Goal: Task Accomplishment & Management: Complete application form

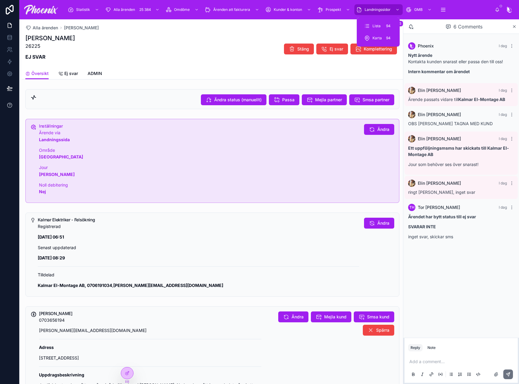
drag, startPoint x: 372, startPoint y: 8, endPoint x: 5, endPoint y: 110, distance: 381.1
click at [372, 8] on span "Landningssidor" at bounding box center [378, 9] width 26 height 5
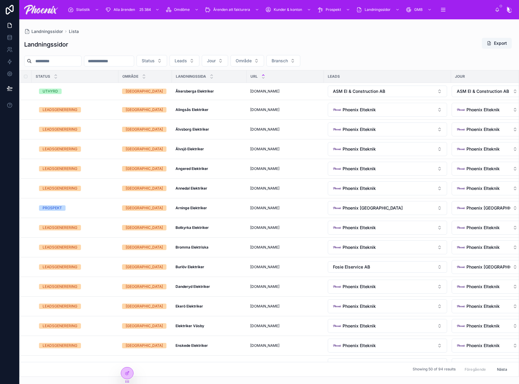
click at [81, 62] on input "text" at bounding box center [57, 61] width 50 height 8
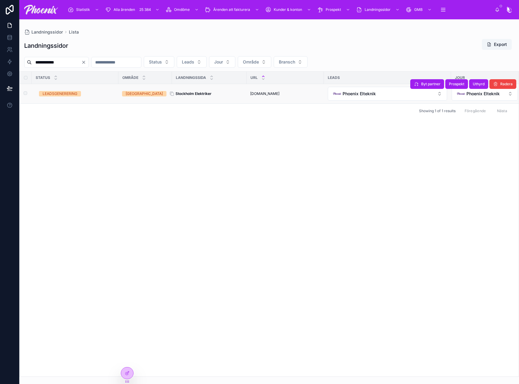
type input "**********"
click at [197, 93] on strong "Stockholm Elektriker" at bounding box center [194, 93] width 36 height 5
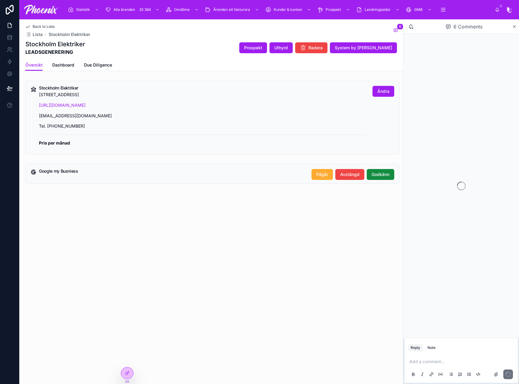
click at [77, 119] on p "[EMAIL_ADDRESS][DOMAIN_NAME]" at bounding box center [203, 115] width 329 height 7
click at [78, 117] on p "[EMAIL_ADDRESS][DOMAIN_NAME]" at bounding box center [203, 115] width 329 height 7
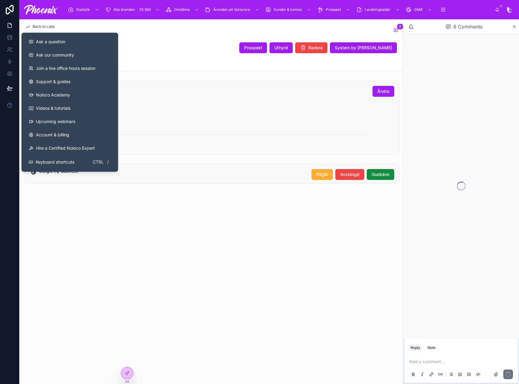
copy p "[EMAIL_ADDRESS][DOMAIN_NAME]"
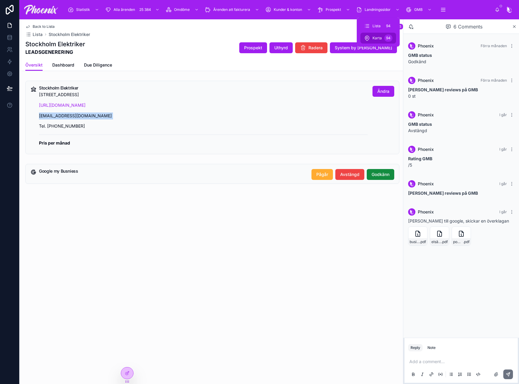
click at [380, 36] on span "Karta" at bounding box center [377, 38] width 9 height 5
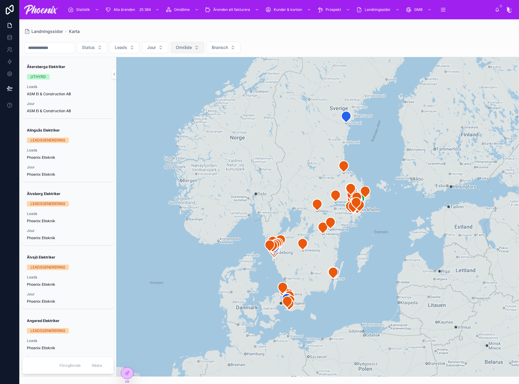
click at [192, 47] on span "Område" at bounding box center [184, 47] width 16 height 6
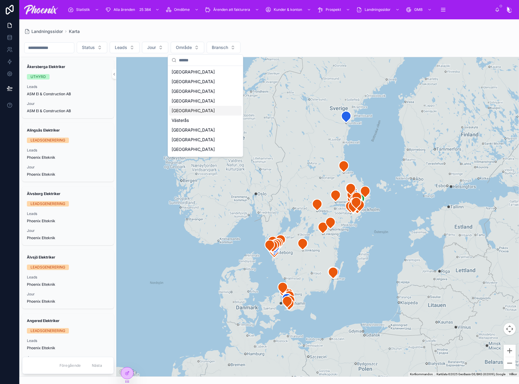
click at [221, 114] on div "[GEOGRAPHIC_DATA]" at bounding box center [205, 111] width 73 height 10
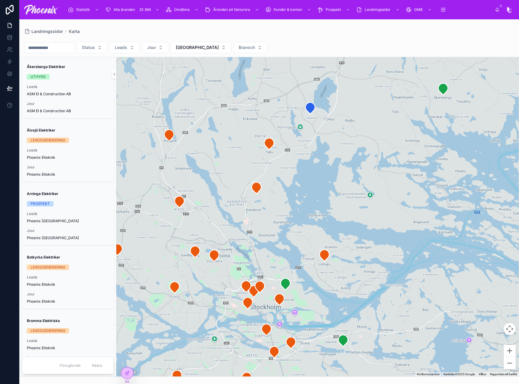
drag, startPoint x: 292, startPoint y: 237, endPoint x: 488, endPoint y: 207, distance: 198.8
click at [488, 207] on div at bounding box center [317, 216] width 403 height 319
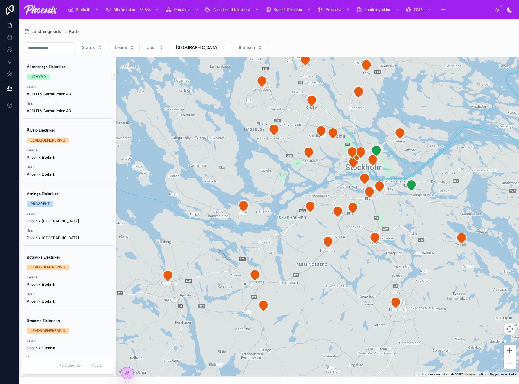
drag, startPoint x: 369, startPoint y: 270, endPoint x: 302, endPoint y: 185, distance: 108.4
click at [302, 185] on div at bounding box center [317, 216] width 403 height 319
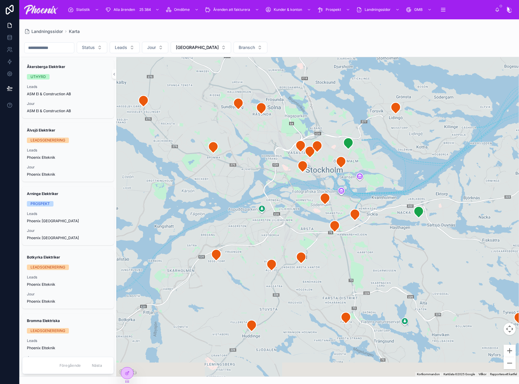
drag, startPoint x: 250, startPoint y: 237, endPoint x: 277, endPoint y: 176, distance: 66.8
click at [277, 176] on div at bounding box center [317, 216] width 403 height 319
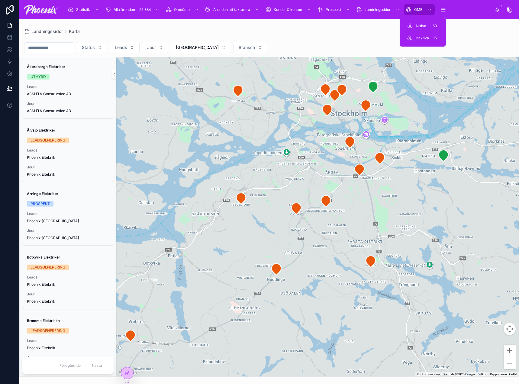
click at [422, 8] on span "GMB" at bounding box center [418, 9] width 8 height 5
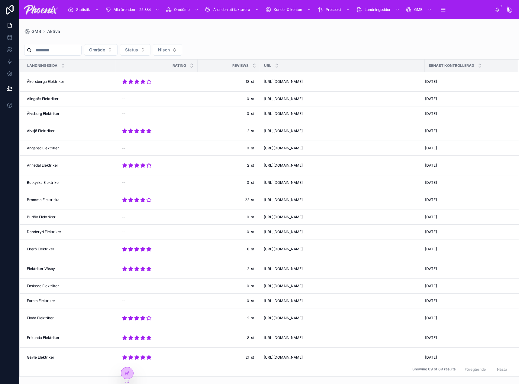
click at [70, 43] on div "Område Status Nisch Landningssida rating reviews URL Senast kontrollerad Åkersb…" at bounding box center [269, 205] width 500 height 343
click at [77, 53] on input "text" at bounding box center [57, 50] width 50 height 8
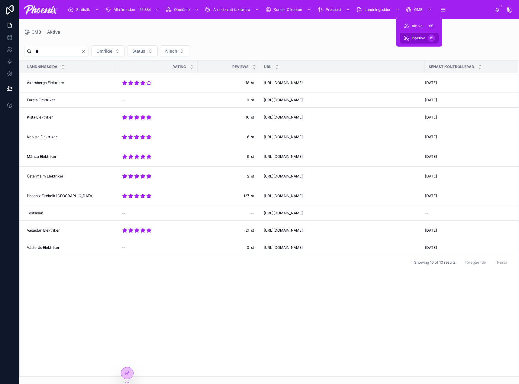
type input "**"
click at [411, 38] on div "Inaktiva 15" at bounding box center [420, 38] width 32 height 10
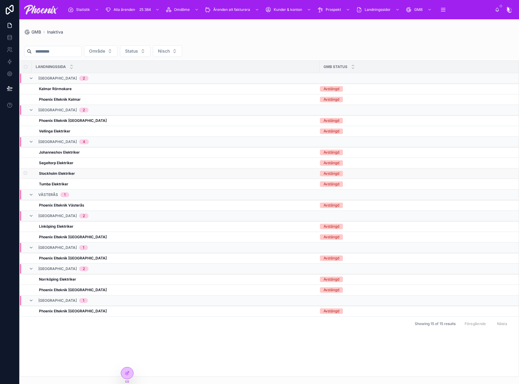
click at [57, 174] on strong "Stockholm Elektriker" at bounding box center [57, 173] width 36 height 5
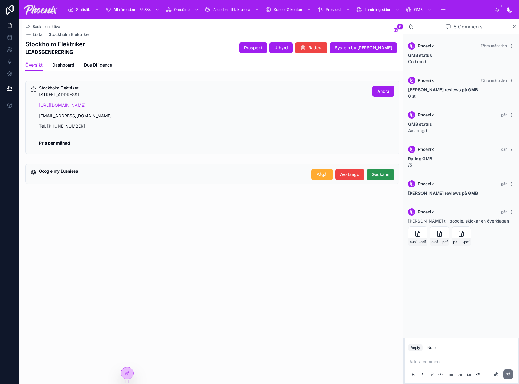
click at [379, 172] on span "Godkänn" at bounding box center [381, 174] width 18 height 6
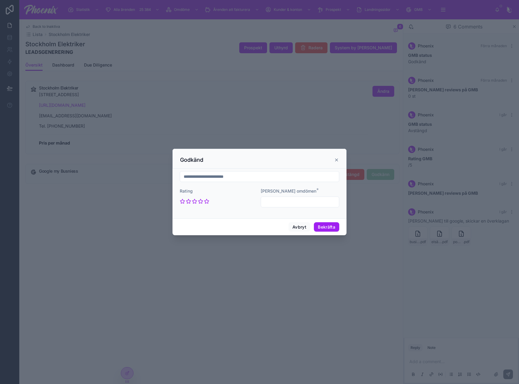
click at [278, 177] on input "text" at bounding box center [259, 176] width 159 height 8
paste input "**********"
type input "**********"
click at [306, 196] on div at bounding box center [300, 201] width 79 height 11
click at [303, 204] on input "text" at bounding box center [300, 202] width 78 height 8
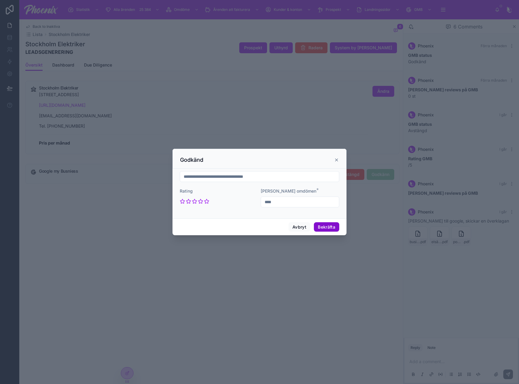
type input "****"
click at [320, 224] on button "Bekräfta" at bounding box center [326, 227] width 25 height 10
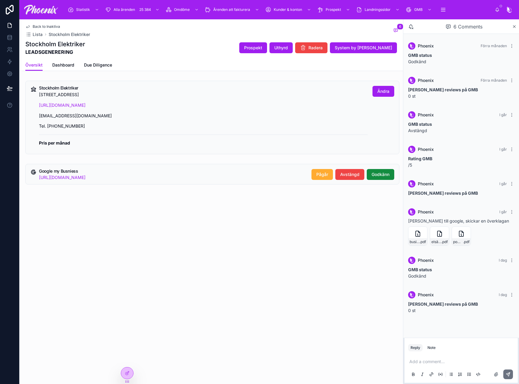
click at [50, 93] on p "[STREET_ADDRESS]" at bounding box center [203, 94] width 329 height 7
drag, startPoint x: 50, startPoint y: 93, endPoint x: 125, endPoint y: 91, distance: 75.6
click at [62, 92] on p "[STREET_ADDRESS]" at bounding box center [203, 94] width 329 height 7
copy p "[STREET_ADDRESS]"
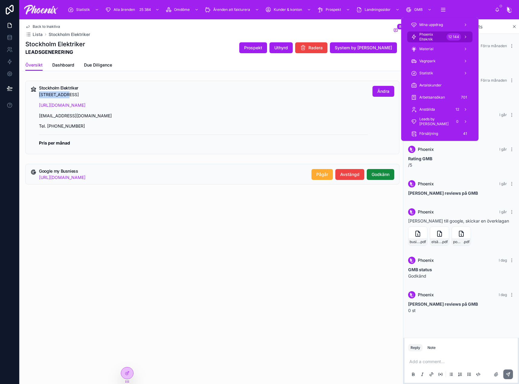
drag, startPoint x: 434, startPoint y: 33, endPoint x: 475, endPoint y: 34, distance: 40.8
click at [434, 33] on span "Phoenix Elteknik" at bounding box center [432, 37] width 25 height 10
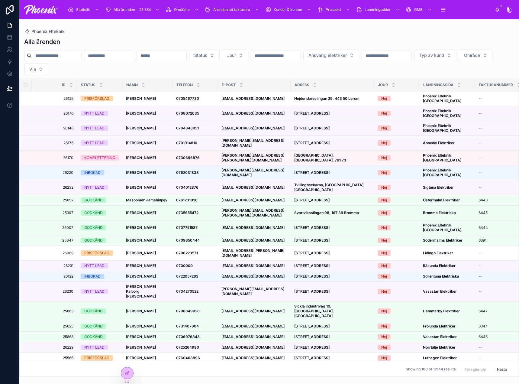
click at [40, 51] on input "text" at bounding box center [57, 55] width 50 height 8
paste input "*****"
type input "*****"
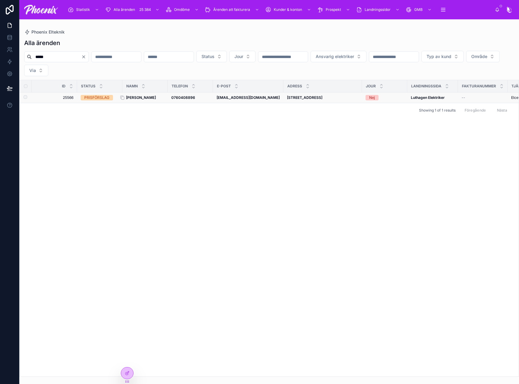
click at [143, 98] on strong "[PERSON_NAME]" at bounding box center [141, 97] width 30 height 5
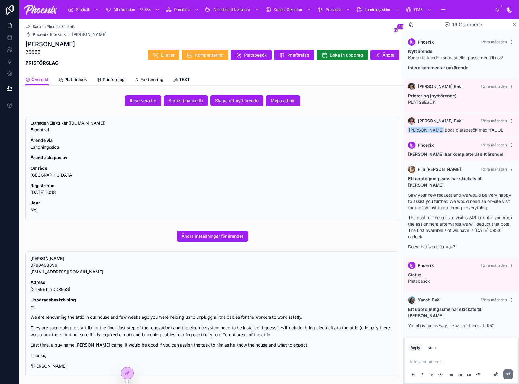
scroll to position [1592, 0]
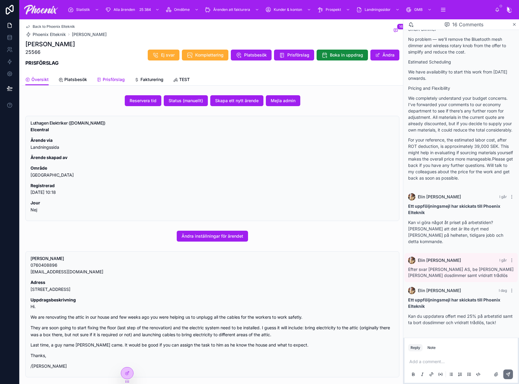
click at [105, 78] on span "Prisförslag" at bounding box center [114, 79] width 22 height 6
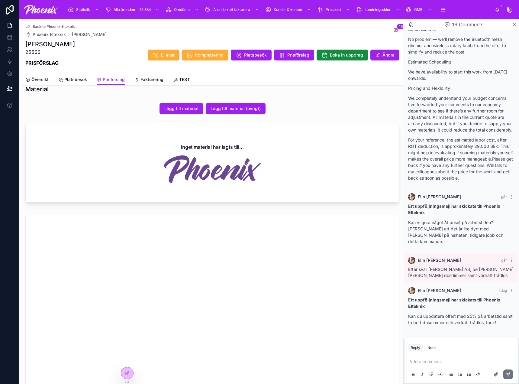
scroll to position [544, 0]
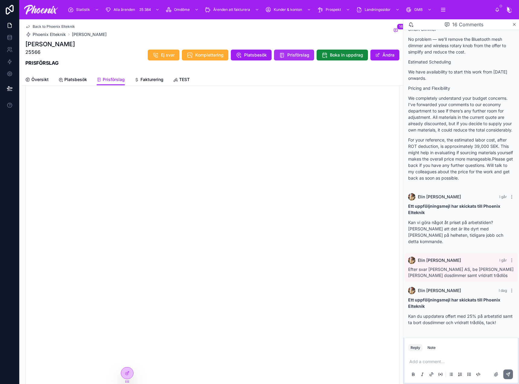
click at [294, 57] on span "Prisförslag" at bounding box center [298, 55] width 22 height 6
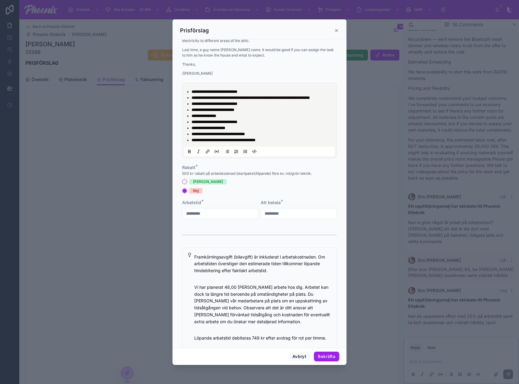
scroll to position [151, 0]
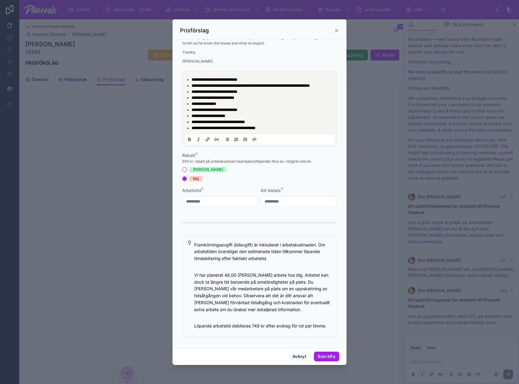
click at [279, 206] on input "*********" at bounding box center [299, 201] width 76 height 8
type input "*********"
click at [235, 221] on div at bounding box center [259, 222] width 155 height 15
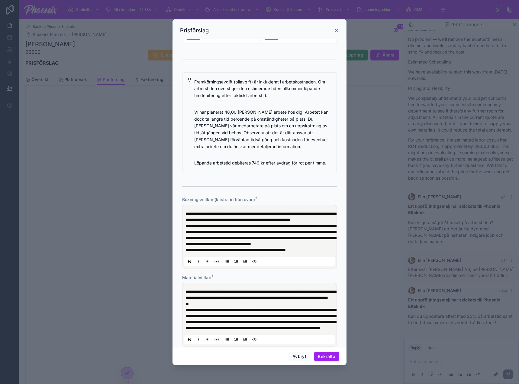
scroll to position [454, 0]
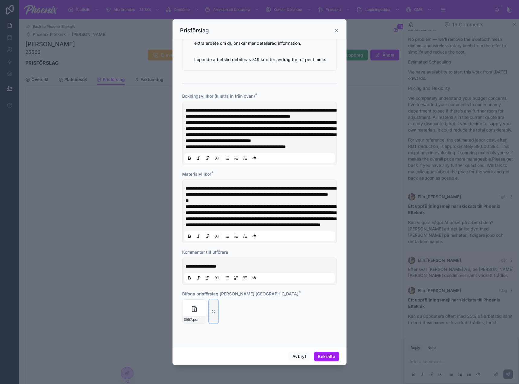
click at [216, 308] on div at bounding box center [214, 311] width 10 height 24
type input "**********"
click at [327, 359] on button "Bekräfta" at bounding box center [326, 357] width 25 height 10
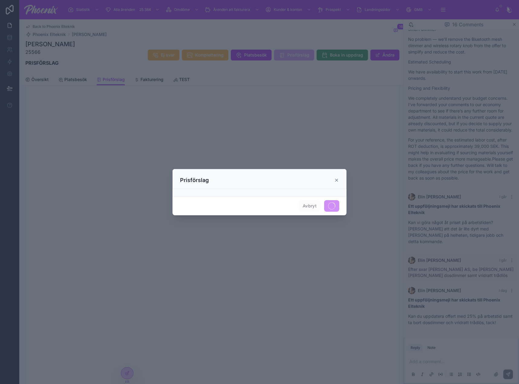
scroll to position [0, 0]
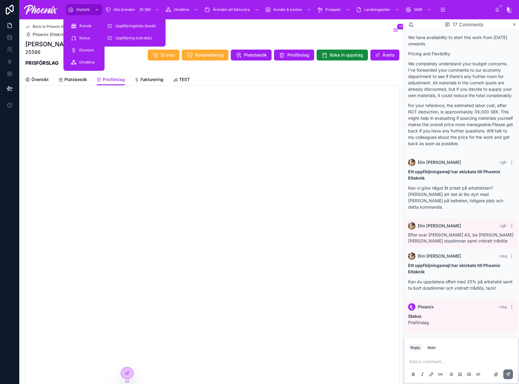
click at [93, 10] on div "scrollable content" at bounding box center [96, 10] width 8 height 10
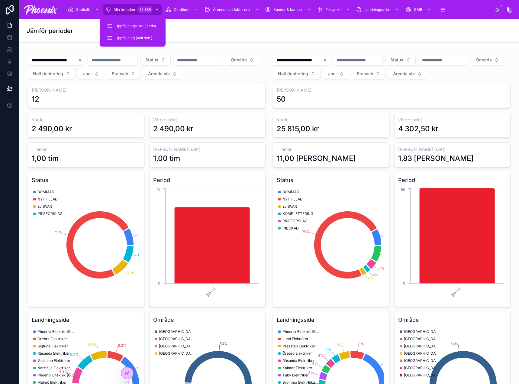
click at [141, 6] on div "25 386" at bounding box center [145, 9] width 15 height 7
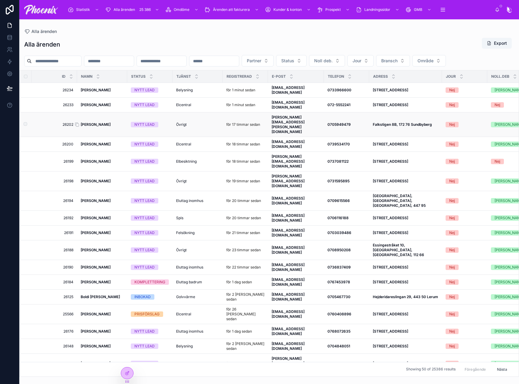
click at [100, 127] on strong "[PERSON_NAME]" at bounding box center [96, 124] width 30 height 5
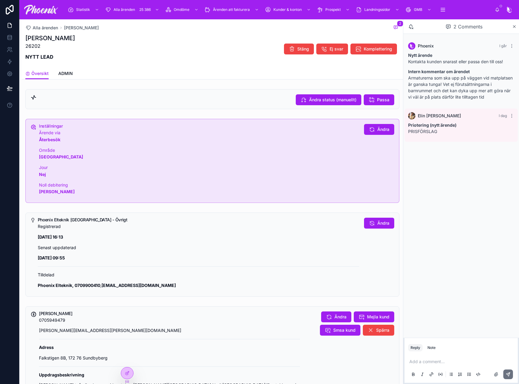
drag, startPoint x: 165, startPoint y: 120, endPoint x: 162, endPoint y: 122, distance: 3.9
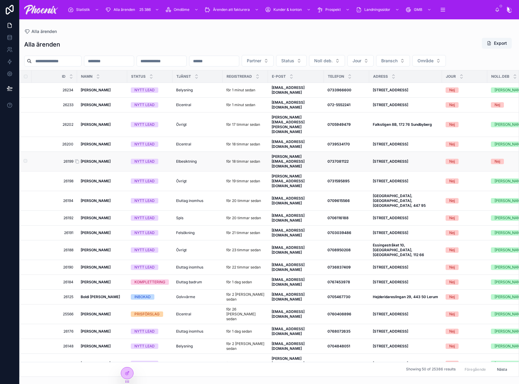
click at [86, 164] on strong "[PERSON_NAME]" at bounding box center [96, 161] width 30 height 5
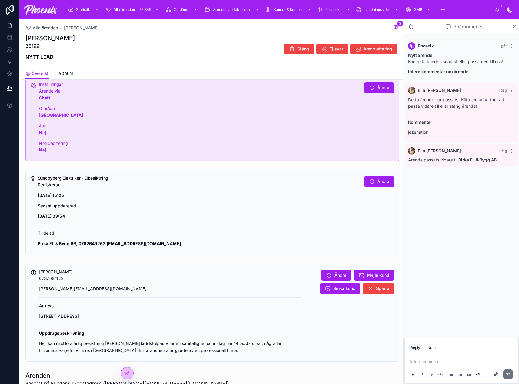
scroll to position [91, 0]
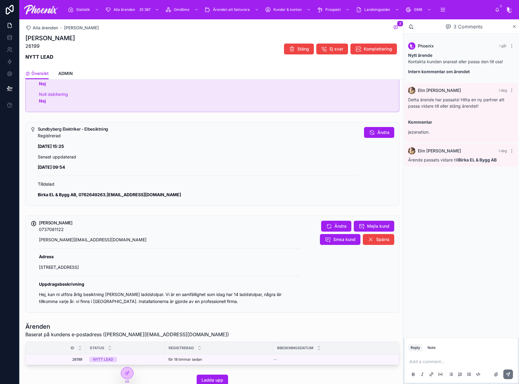
click at [18, 7] on link at bounding box center [9, 9] width 19 height 19
